Goal: Information Seeking & Learning: Learn about a topic

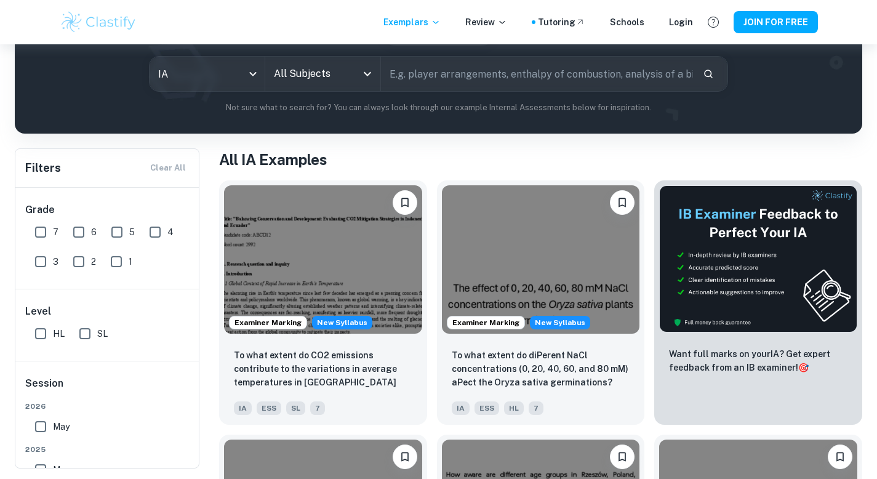
scroll to position [134, 0]
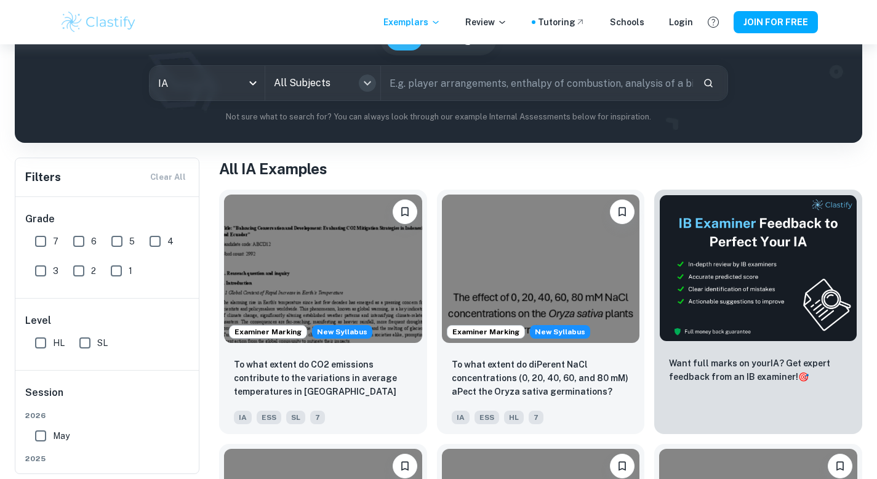
click at [363, 82] on icon "Open" at bounding box center [367, 83] width 15 height 15
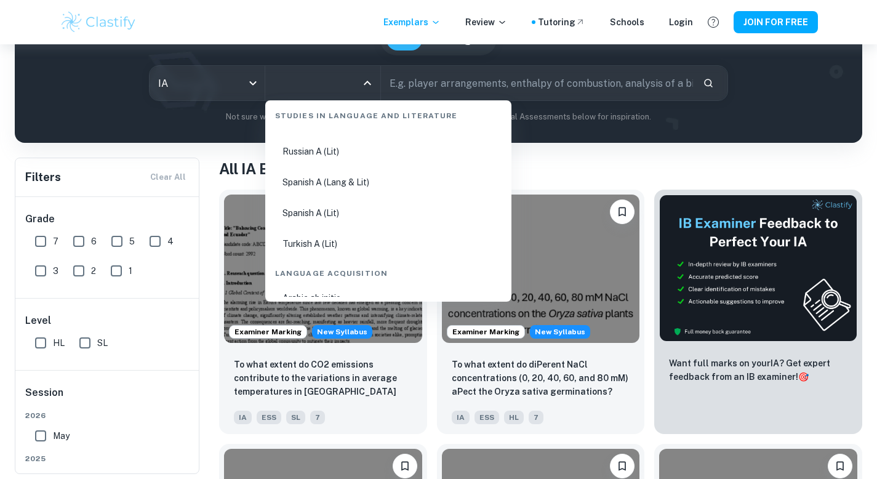
scroll to position [703, 0]
click at [358, 174] on li "Spanish A (Lang & Lit)" at bounding box center [388, 181] width 236 height 28
type input "Spanish A (Lang & Lit)"
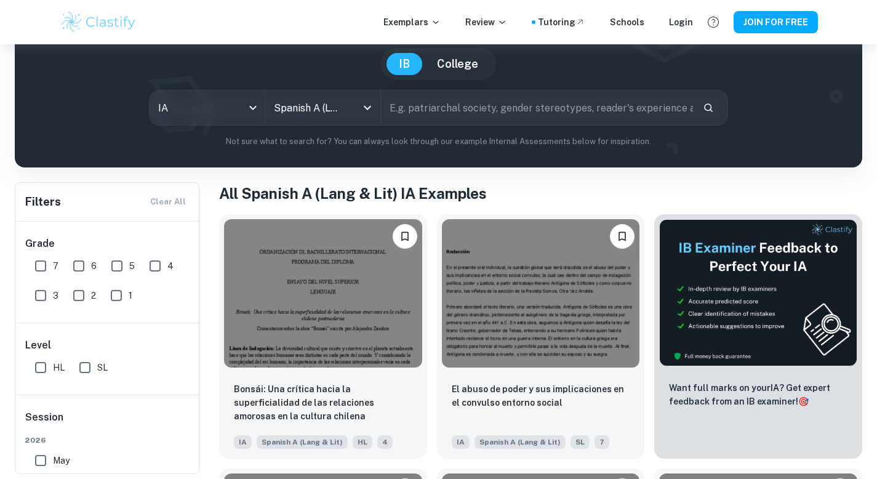
scroll to position [127, 0]
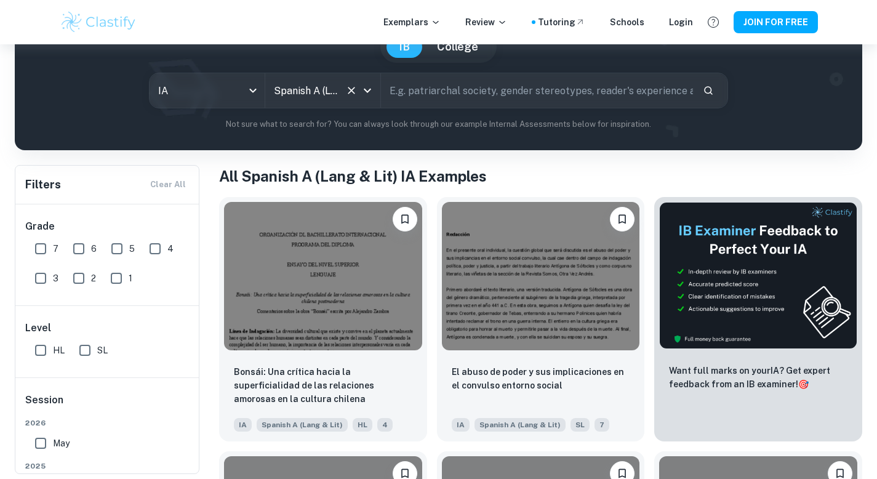
click at [365, 97] on icon "Open" at bounding box center [367, 90] width 15 height 15
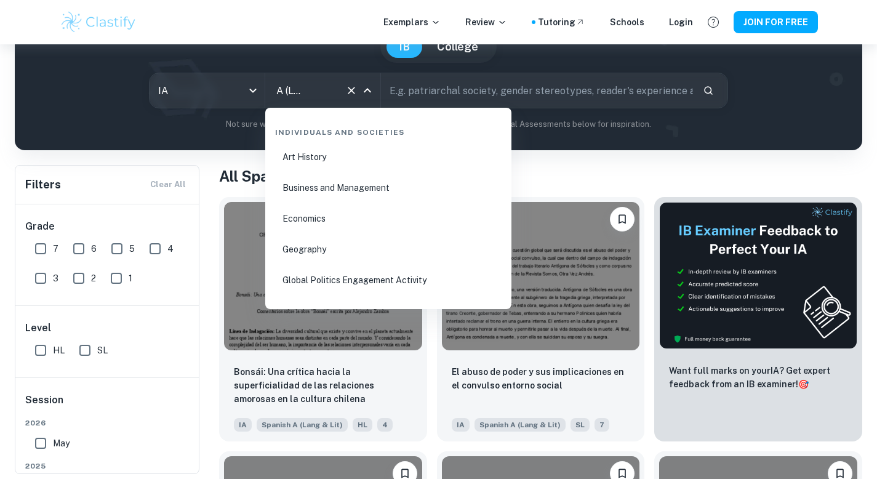
scroll to position [1482, 0]
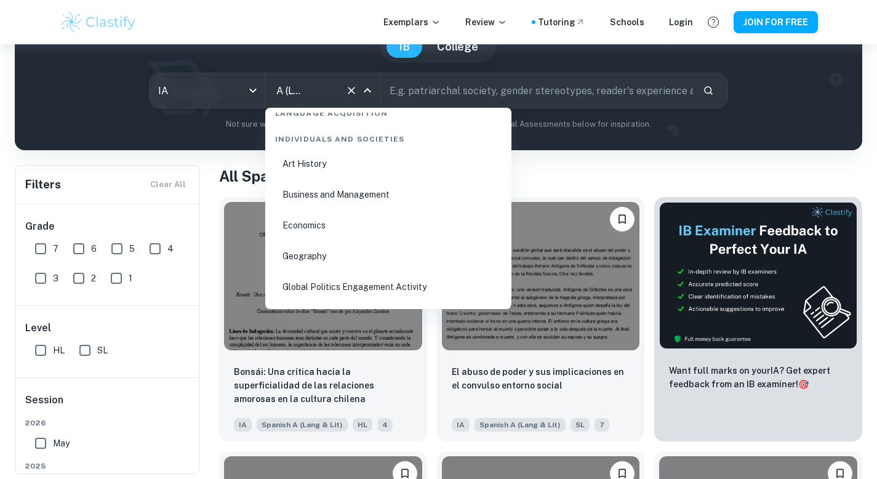
click at [358, 191] on li "Business and Management" at bounding box center [388, 194] width 236 height 28
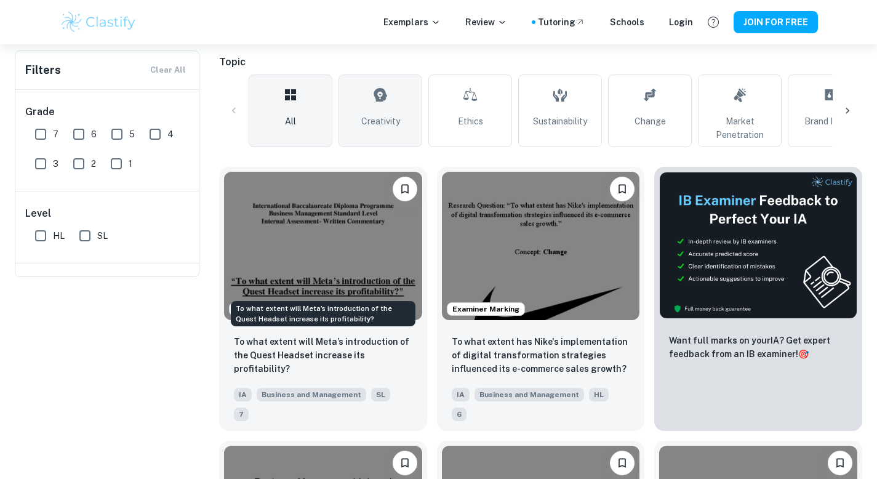
scroll to position [44, 0]
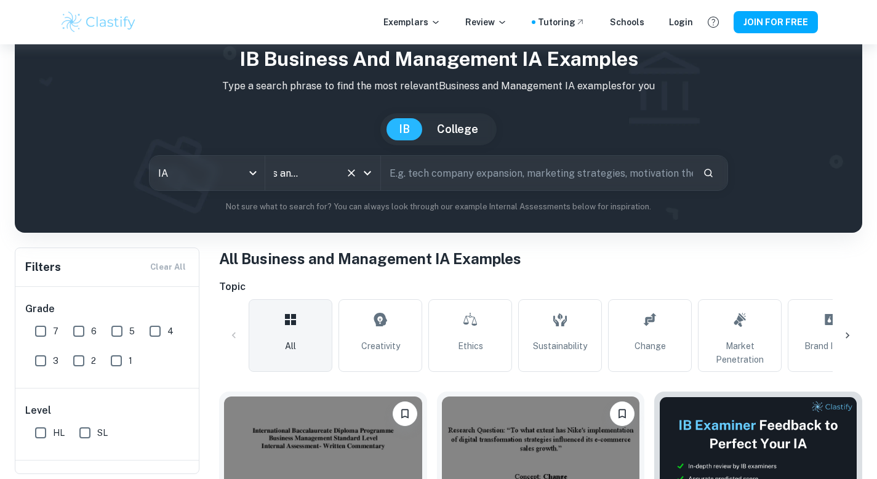
click at [372, 168] on icon "Open" at bounding box center [367, 173] width 15 height 15
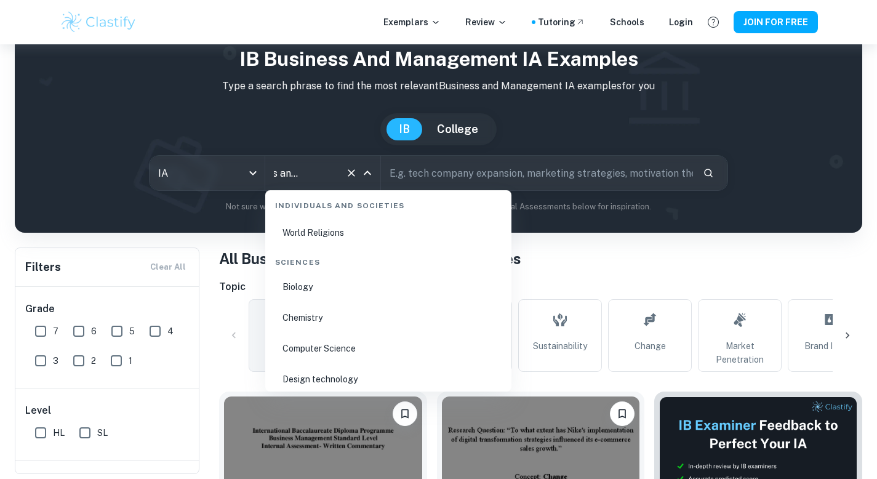
scroll to position [1868, 0]
click at [328, 286] on li "Biology" at bounding box center [388, 284] width 236 height 28
type input "Biology"
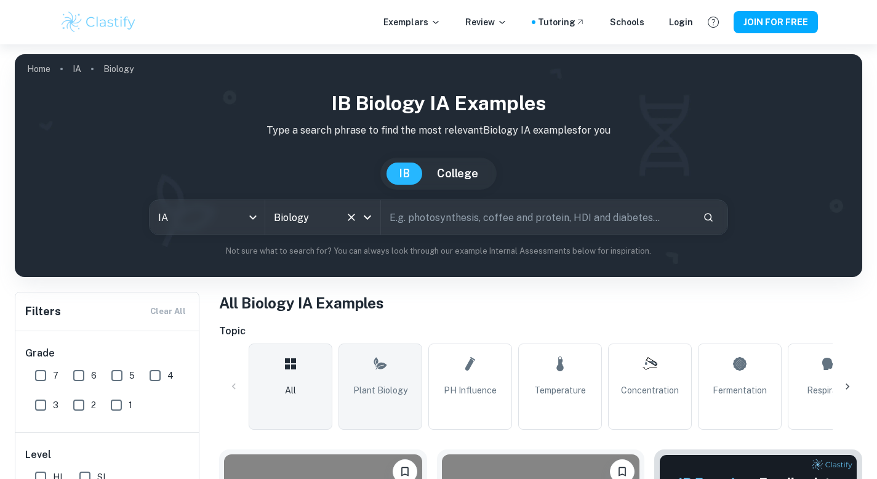
scroll to position [143, 0]
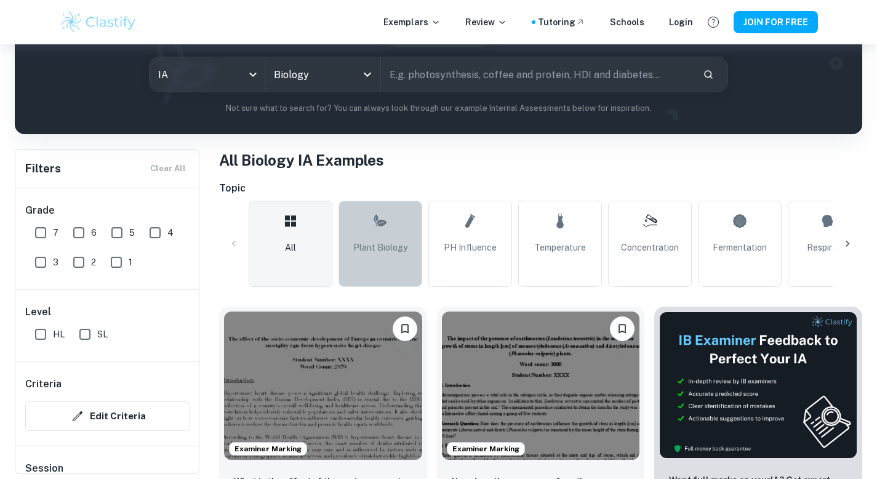
click at [376, 244] on span "Plant Biology" at bounding box center [380, 248] width 54 height 14
type input "Plant Biology"
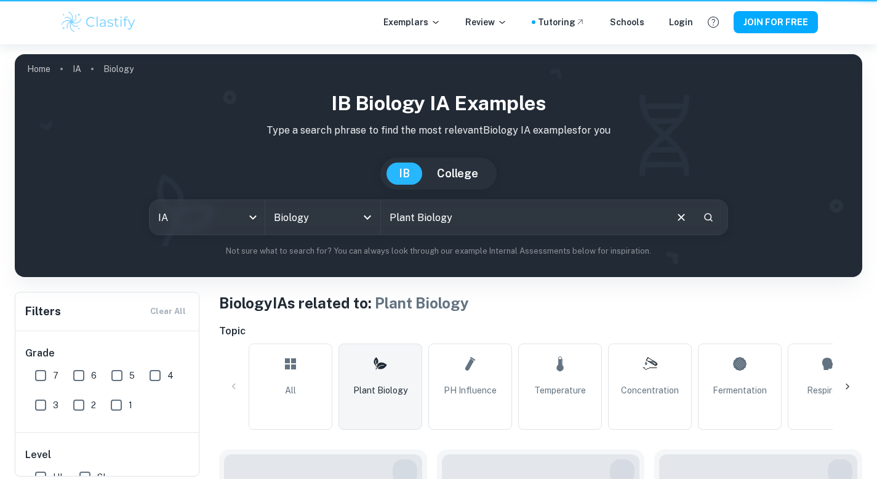
click at [40, 376] on input "7" at bounding box center [40, 375] width 25 height 25
checkbox input "true"
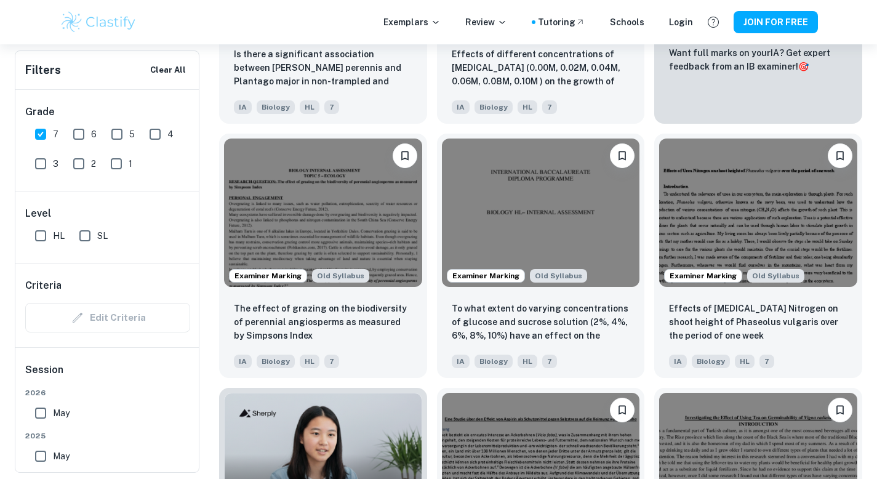
scroll to position [601, 0]
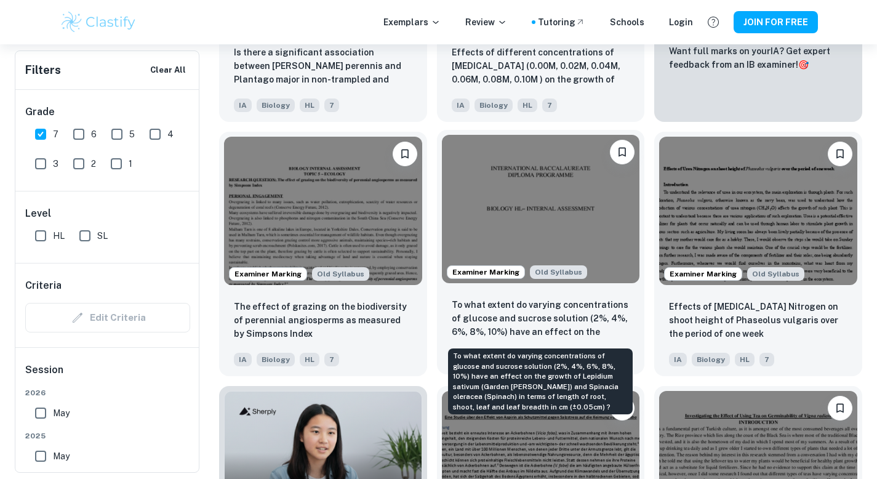
click at [505, 309] on p "To what extent do varying concentrations of glucose and sucrose solution (2%, 4…" at bounding box center [541, 319] width 179 height 42
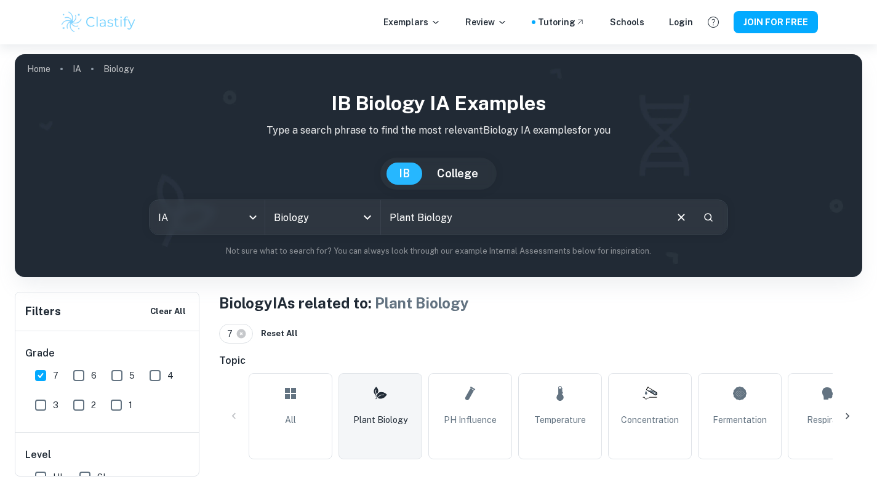
click at [531, 222] on input "Plant Biology" at bounding box center [523, 217] width 284 height 34
type input "P"
paste input "inhibitor"
type input "inhibitor"
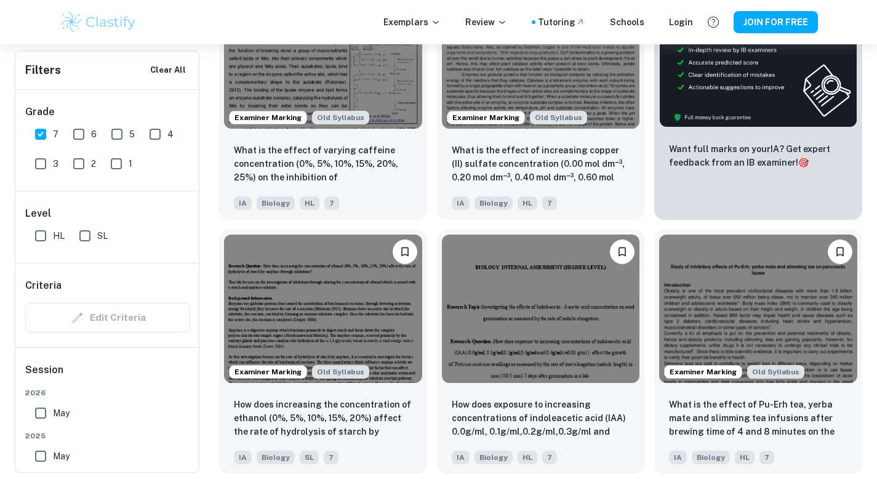
scroll to position [494, 0]
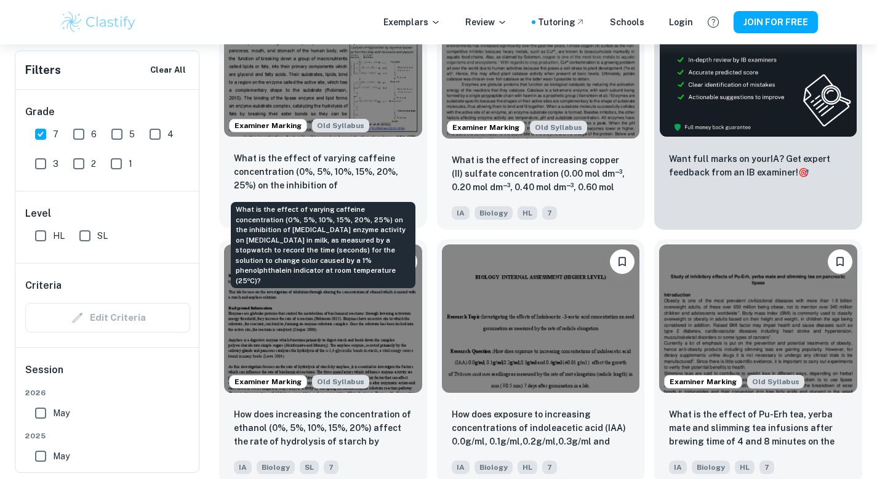
click at [363, 172] on p "What is the effect of varying caffeine concentration (0%, 5%, 10%, 15%, 20%, 25…" at bounding box center [323, 172] width 179 height 42
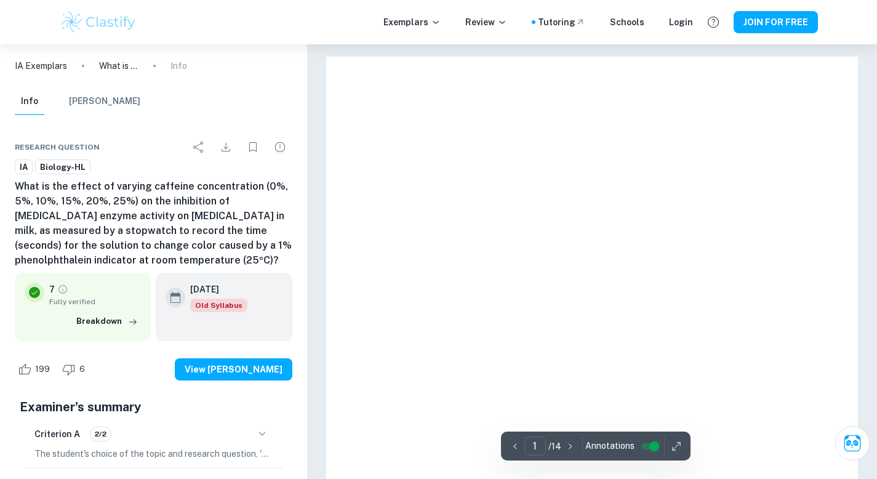
click at [52, 241] on h6 "What is the effect of varying caffeine concentration (0%, 5%, 10%, 15%, 20%, 25…" at bounding box center [154, 223] width 278 height 89
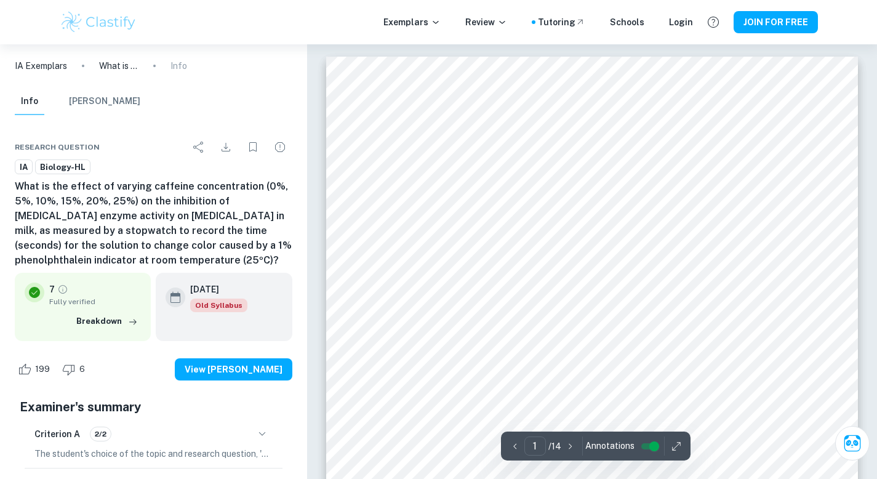
click at [15, 185] on h6 "What is the effect of varying caffeine concentration (0%, 5%, 10%, 15%, 20%, 25…" at bounding box center [154, 223] width 278 height 89
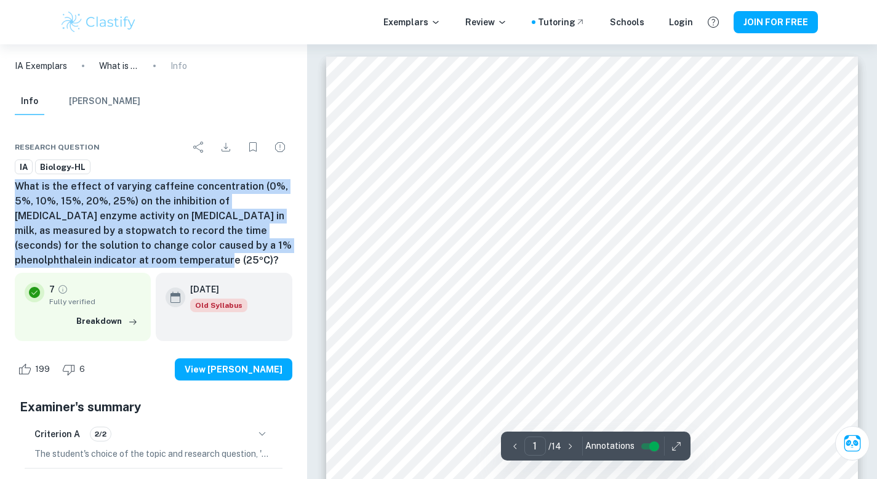
drag, startPoint x: 15, startPoint y: 185, endPoint x: 113, endPoint y: 265, distance: 126.4
click at [113, 265] on h6 "What is the effect of varying caffeine concentration (0%, 5%, 10%, 15%, 20%, 25…" at bounding box center [154, 223] width 278 height 89
copy h6 "What is the effect of varying caffeine concentration (0%, 5%, 10%, 15%, 20%, 25…"
